Goal: Transaction & Acquisition: Purchase product/service

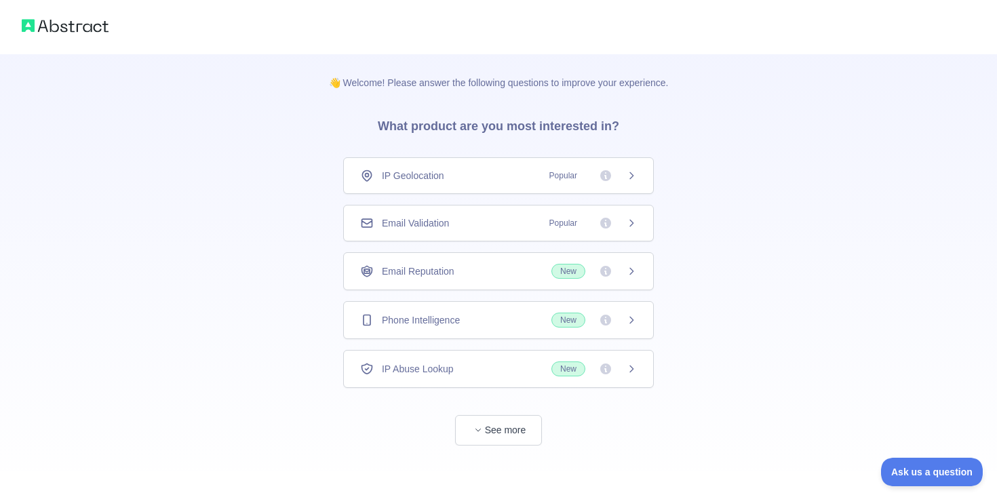
click at [505, 178] on div "IP Geolocation Popular" at bounding box center [498, 176] width 277 height 14
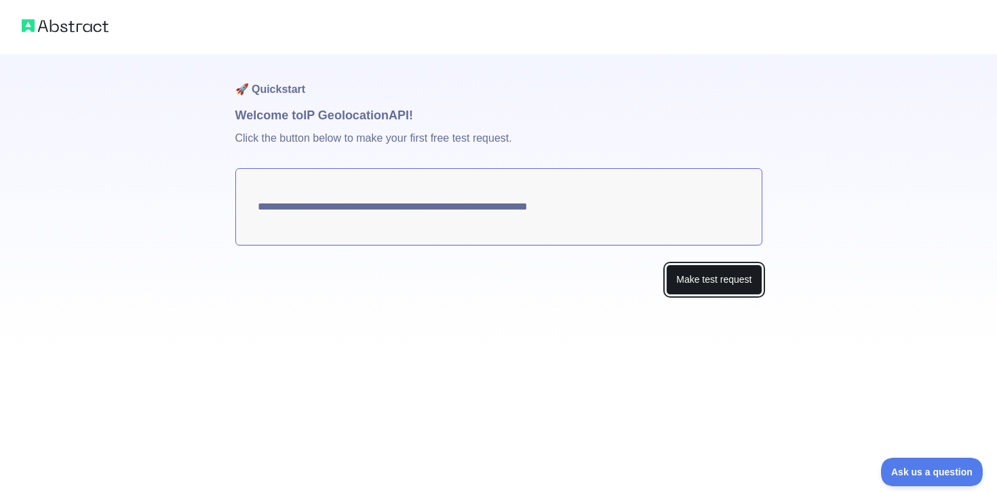
click at [707, 280] on button "Make test request" at bounding box center [714, 280] width 96 height 31
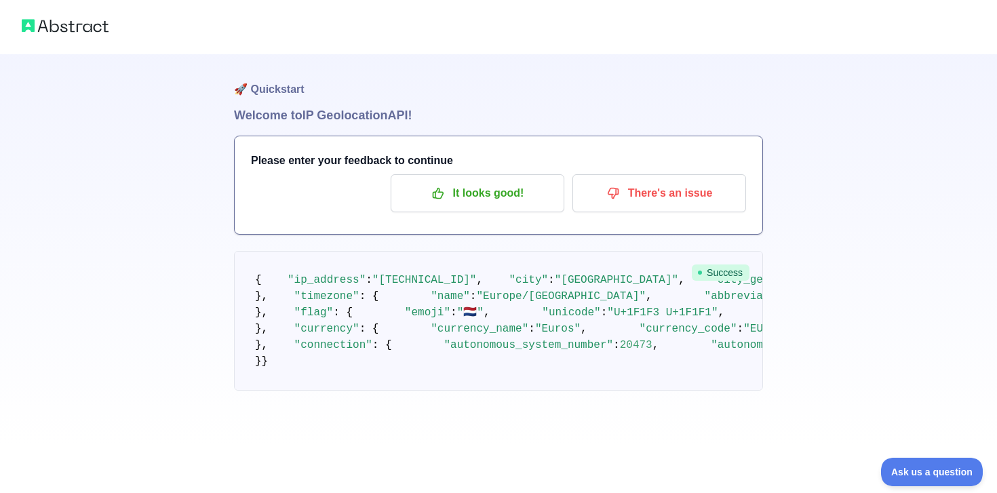
scroll to position [47, 0]
click at [496, 182] on p "It looks good!" at bounding box center [477, 193] width 153 height 23
